Goal: Navigation & Orientation: Find specific page/section

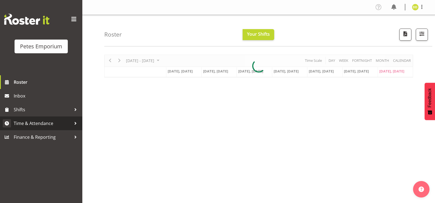
click at [57, 119] on link "Time & Attendance" at bounding box center [41, 123] width 82 height 14
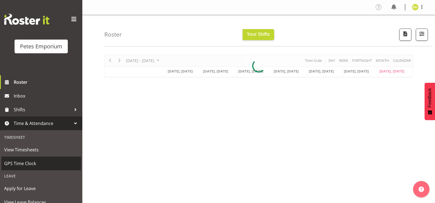
click at [47, 161] on span "GPS Time Clock" at bounding box center [41, 163] width 74 height 8
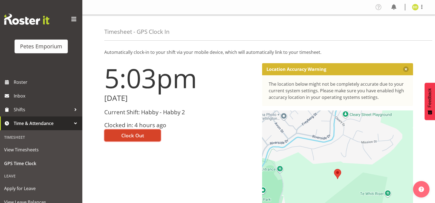
click at [148, 136] on button "Clock Out" at bounding box center [132, 135] width 57 height 12
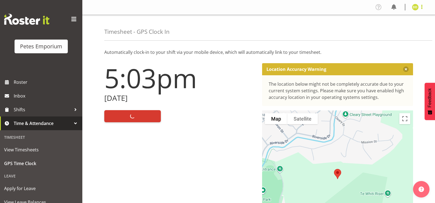
click at [421, 8] on span at bounding box center [422, 7] width 7 height 7
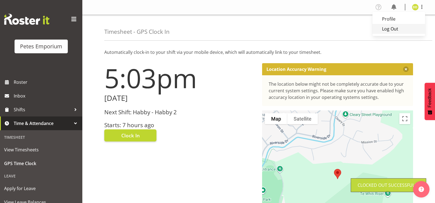
click at [400, 32] on link "Log Out" at bounding box center [398, 29] width 53 height 10
